Goal: Task Accomplishment & Management: Manage account settings

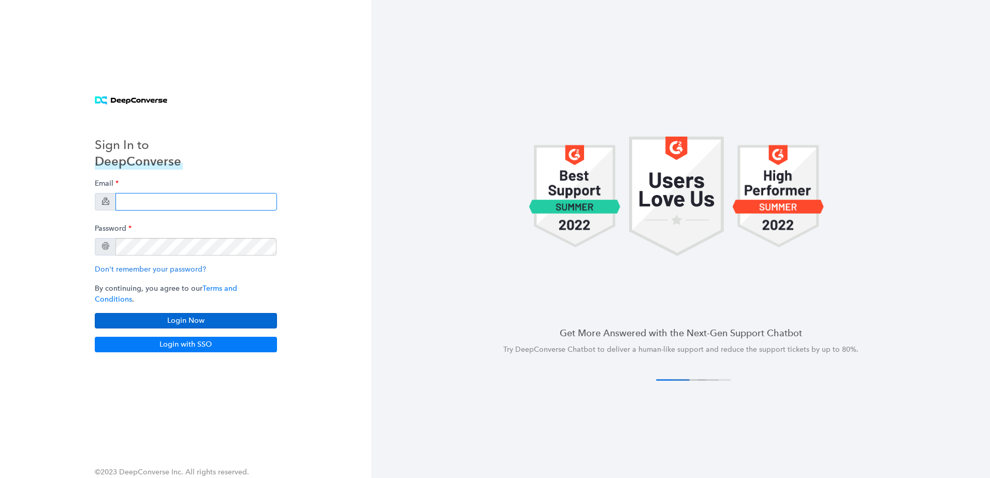
type input "mason.ely@ecredable.com"
click at [169, 321] on button "Login Now" at bounding box center [186, 321] width 182 height 16
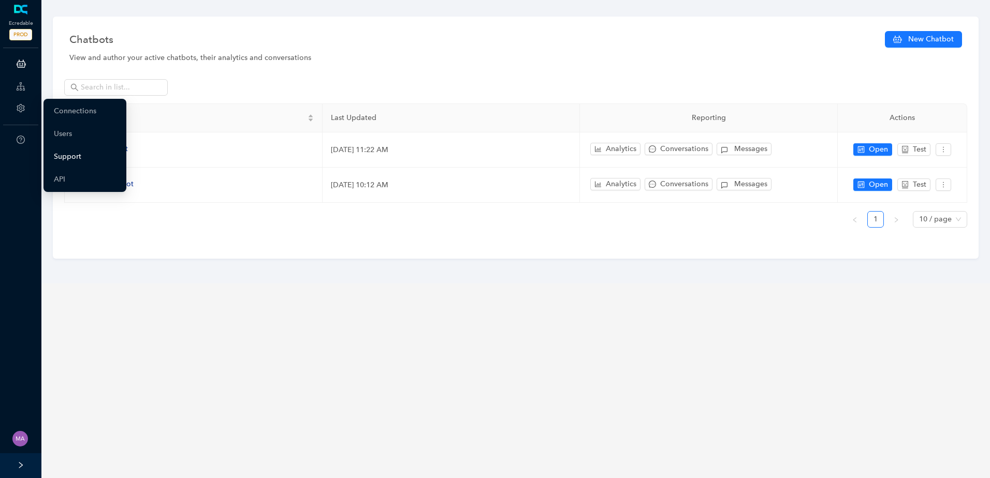
click at [71, 153] on link "Support" at bounding box center [67, 157] width 27 height 21
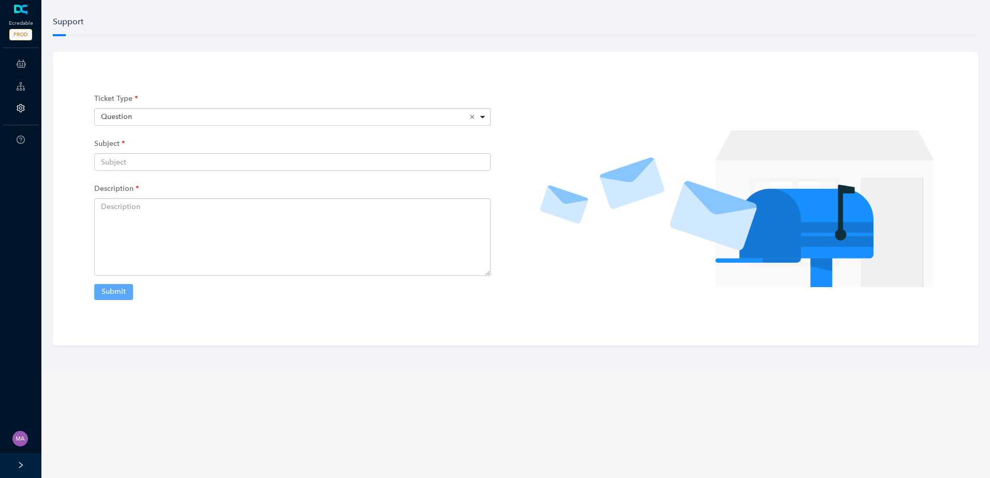
drag, startPoint x: 369, startPoint y: 375, endPoint x: 191, endPoint y: 144, distance: 291.6
click at [20, 137] on icon "question-circle" at bounding box center [21, 140] width 8 height 8
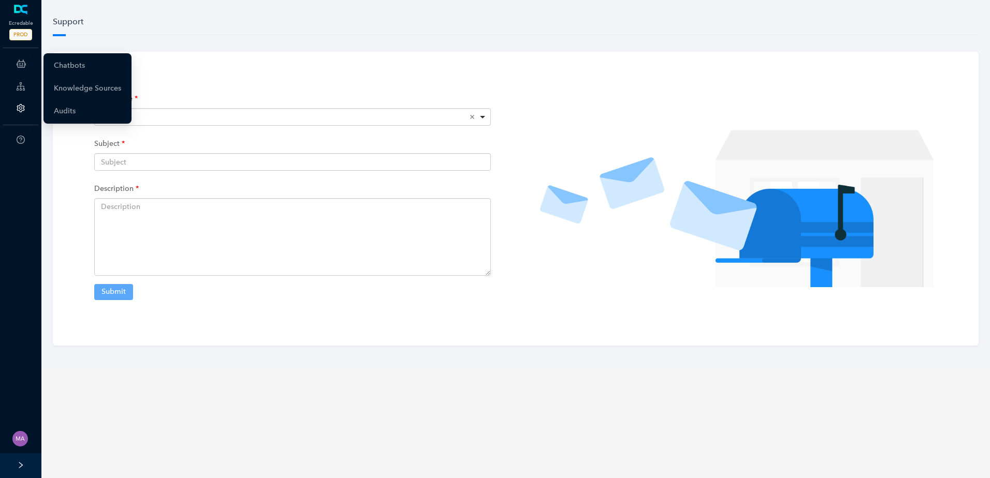
click at [16, 66] on div "ChatBots & Ticket Automations" at bounding box center [20, 63] width 37 height 21
click at [64, 64] on link "Chatbots" at bounding box center [69, 65] width 31 height 21
